Goal: Task Accomplishment & Management: Manage account settings

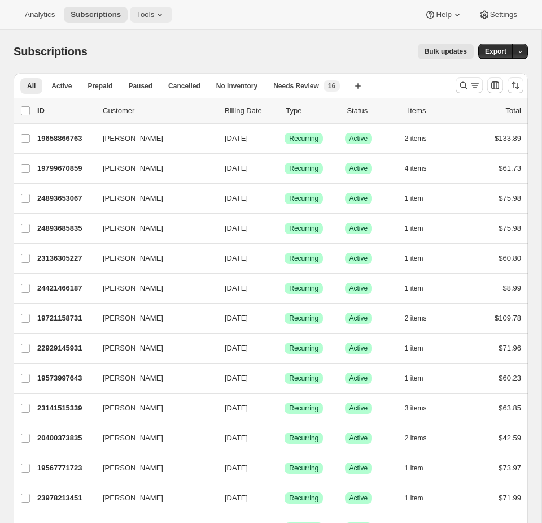
click at [145, 17] on span "Tools" at bounding box center [146, 14] width 18 height 9
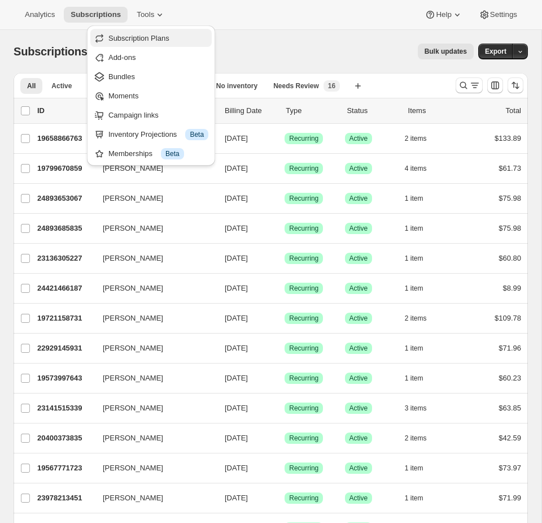
click at [141, 37] on span "Subscription Plans" at bounding box center [138, 38] width 61 height 8
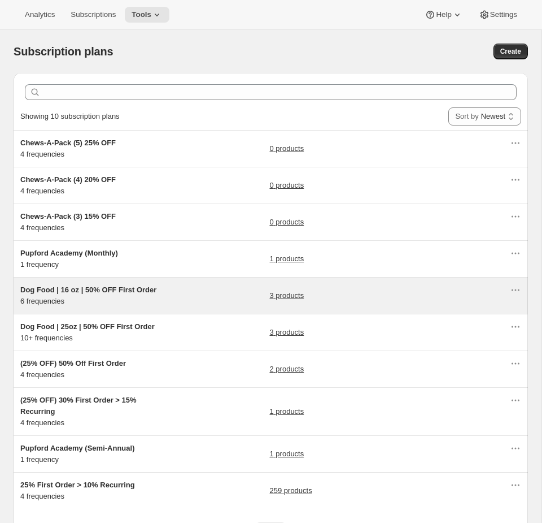
scroll to position [63, 0]
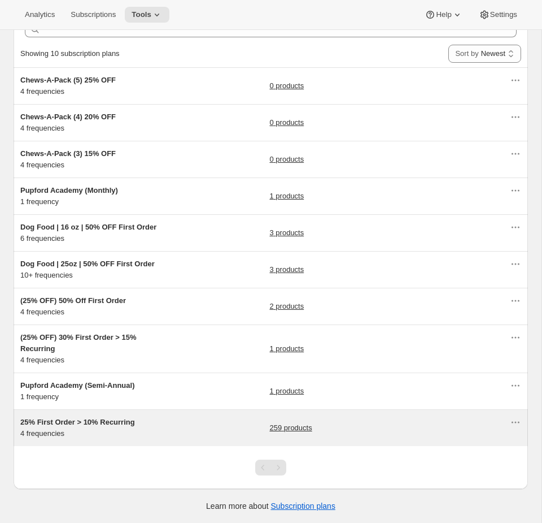
click at [360, 431] on div "259 products" at bounding box center [390, 427] width 241 height 23
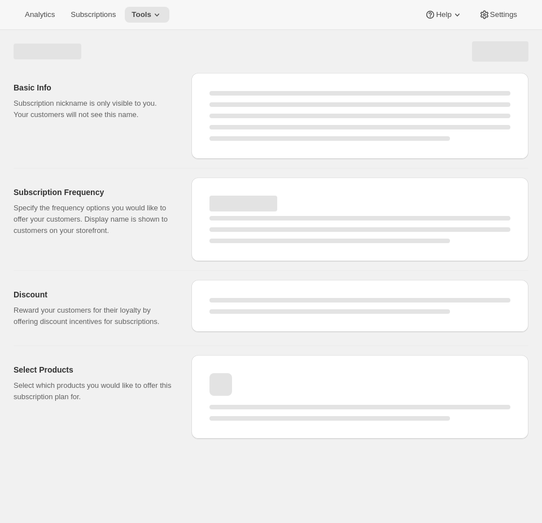
select select "WEEK"
select select "MONTH"
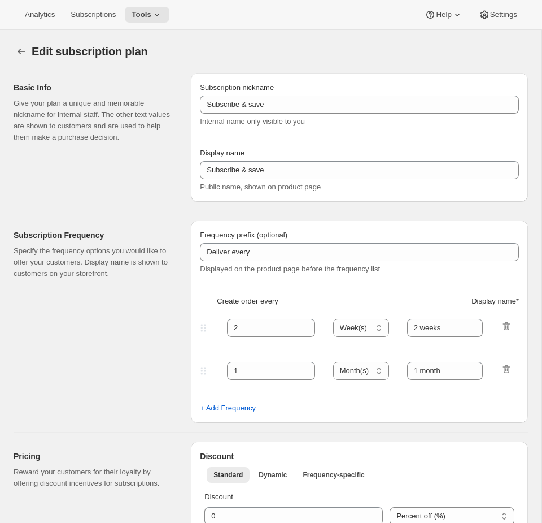
type input "25% First Order > 10% Recurring"
type input "Subscribe & Save"
select select "WEEK"
select select "MONTH"
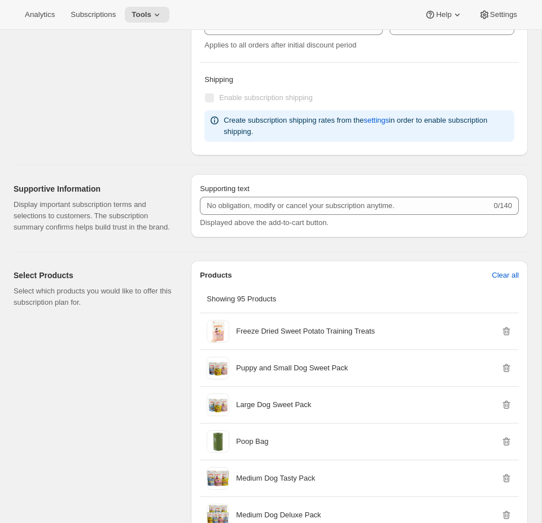
scroll to position [673, 0]
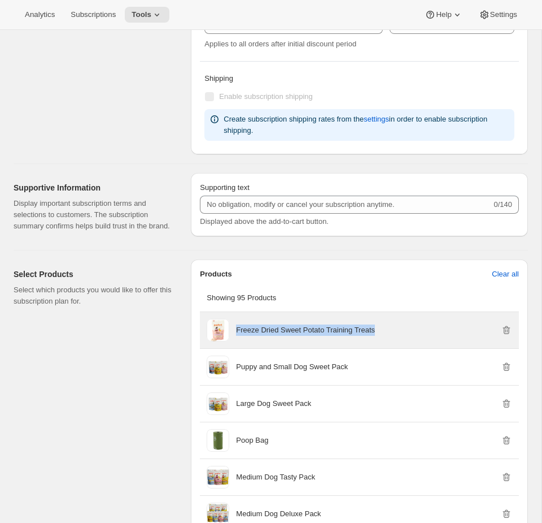
drag, startPoint x: 393, startPoint y: 347, endPoint x: 234, endPoint y: 341, distance: 158.3
click at [234, 341] on div "Freeze Dried Sweet Potato Training Treats" at bounding box center [360, 330] width 306 height 23
copy p "Freeze Dried Sweet Potato Training Treats"
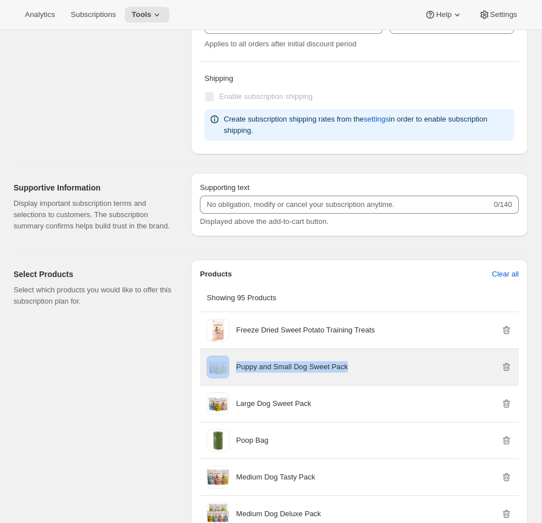
drag, startPoint x: 361, startPoint y: 371, endPoint x: 363, endPoint y: 383, distance: 12.0
click at [363, 378] on div "Puppy and Small Dog Sweet Pack" at bounding box center [374, 366] width 276 height 23
copy div "Puppy and Small Dog Sweet Pack"
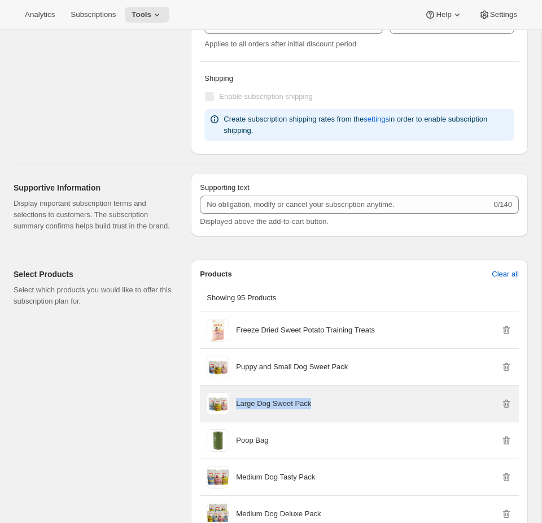
drag, startPoint x: 326, startPoint y: 411, endPoint x: 233, endPoint y: 412, distance: 92.7
click at [233, 412] on div "Large Dog Sweet Pack" at bounding box center [360, 403] width 306 height 23
copy p "Large Dog Sweet Pack"
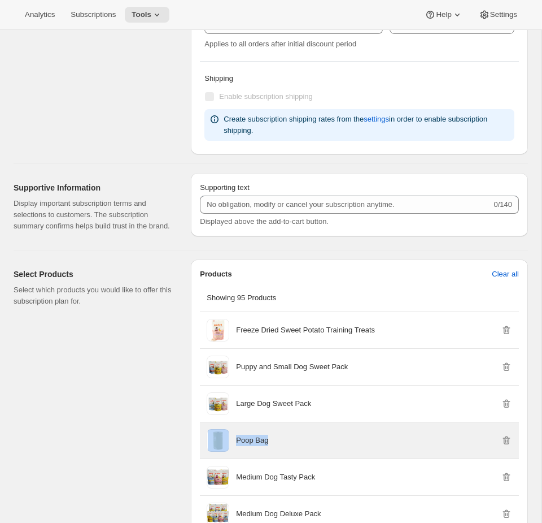
drag, startPoint x: 279, startPoint y: 449, endPoint x: 226, endPoint y: 449, distance: 53.1
click at [226, 449] on div "Poop Bag" at bounding box center [360, 440] width 306 height 23
copy div "Poop Bag"
